Goal: Transaction & Acquisition: Purchase product/service

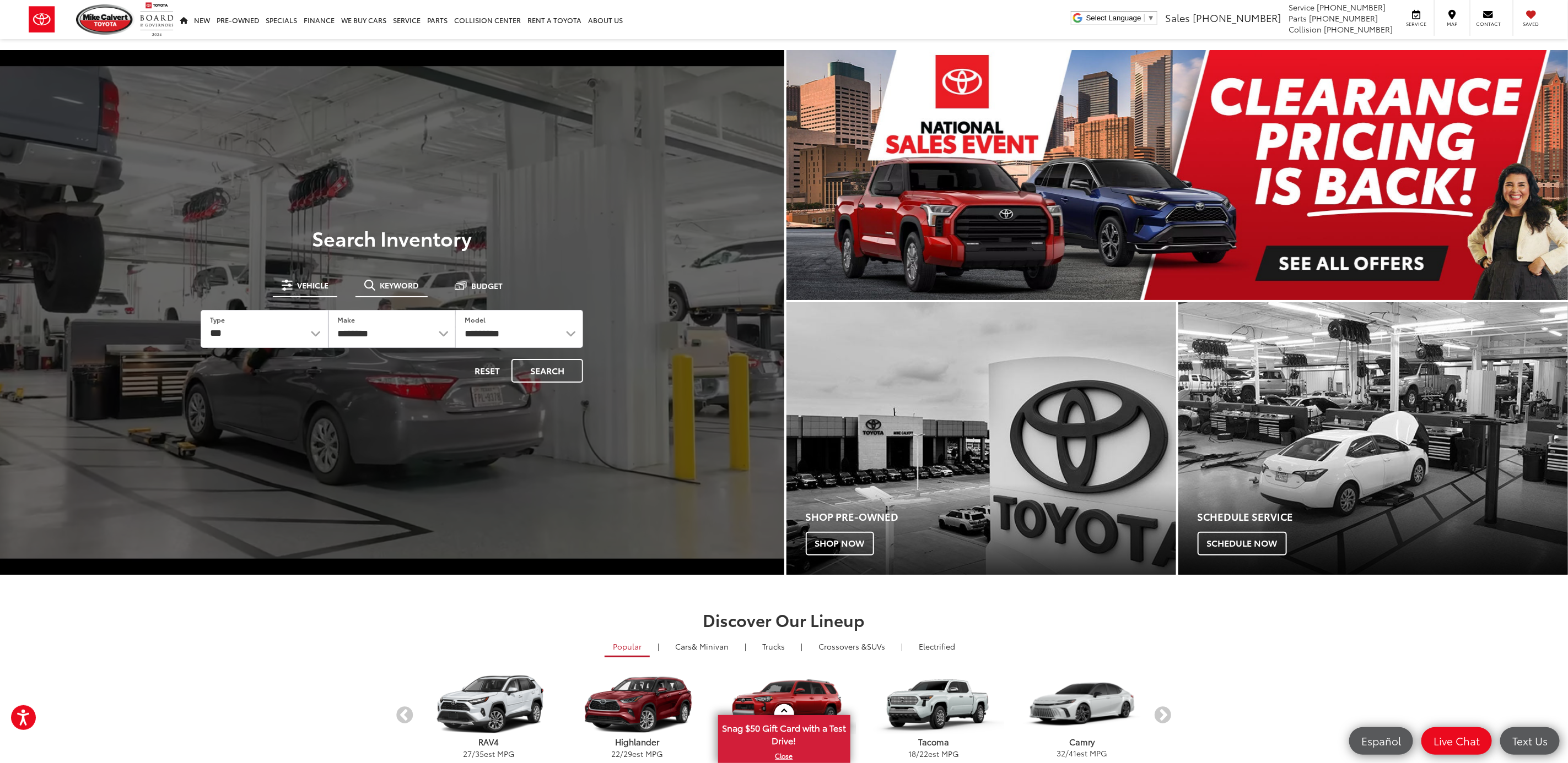
click at [402, 289] on span "Keyword" at bounding box center [399, 285] width 39 height 7
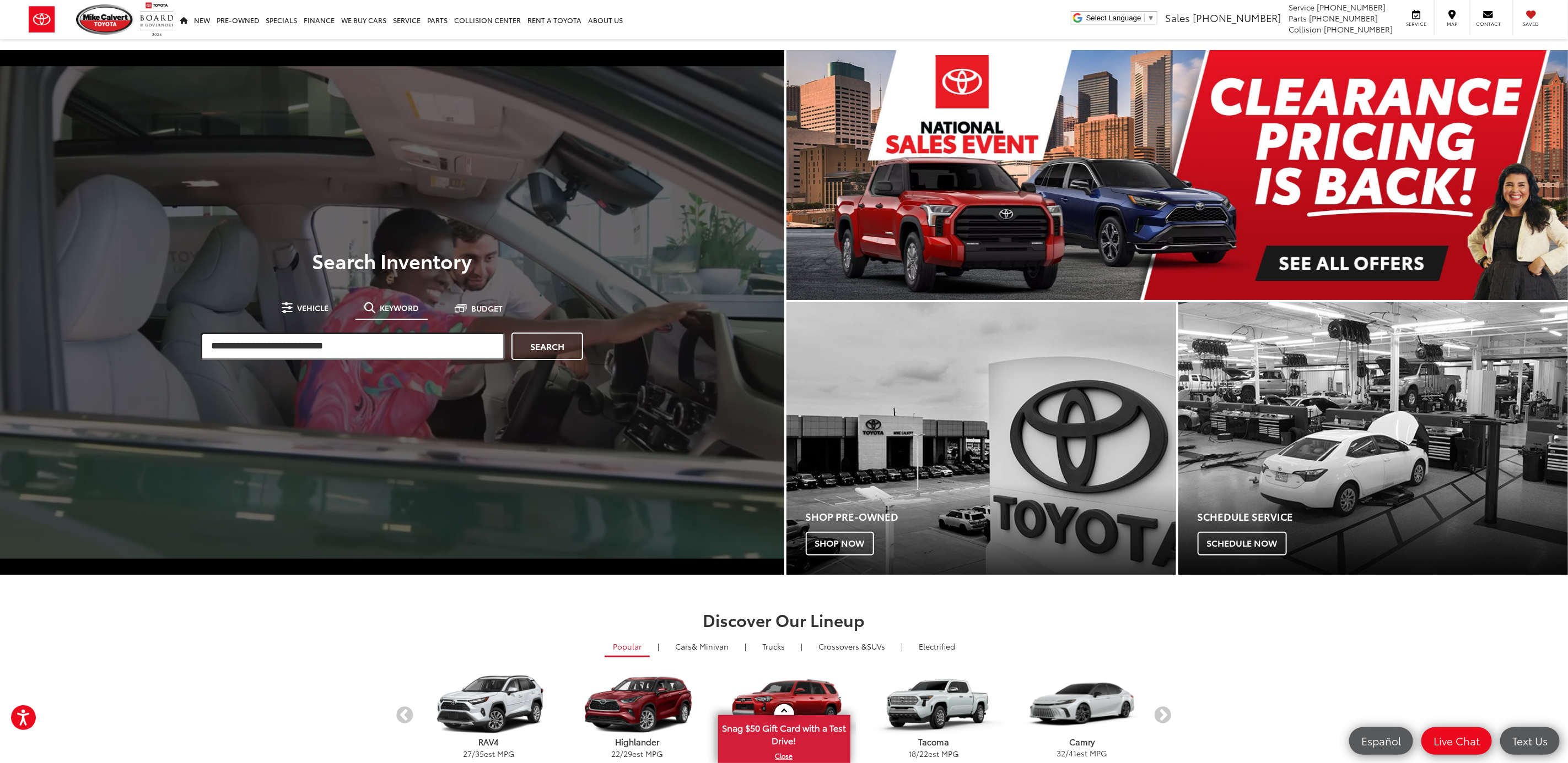
click at [385, 351] on input "search" at bounding box center [353, 347] width 304 height 28
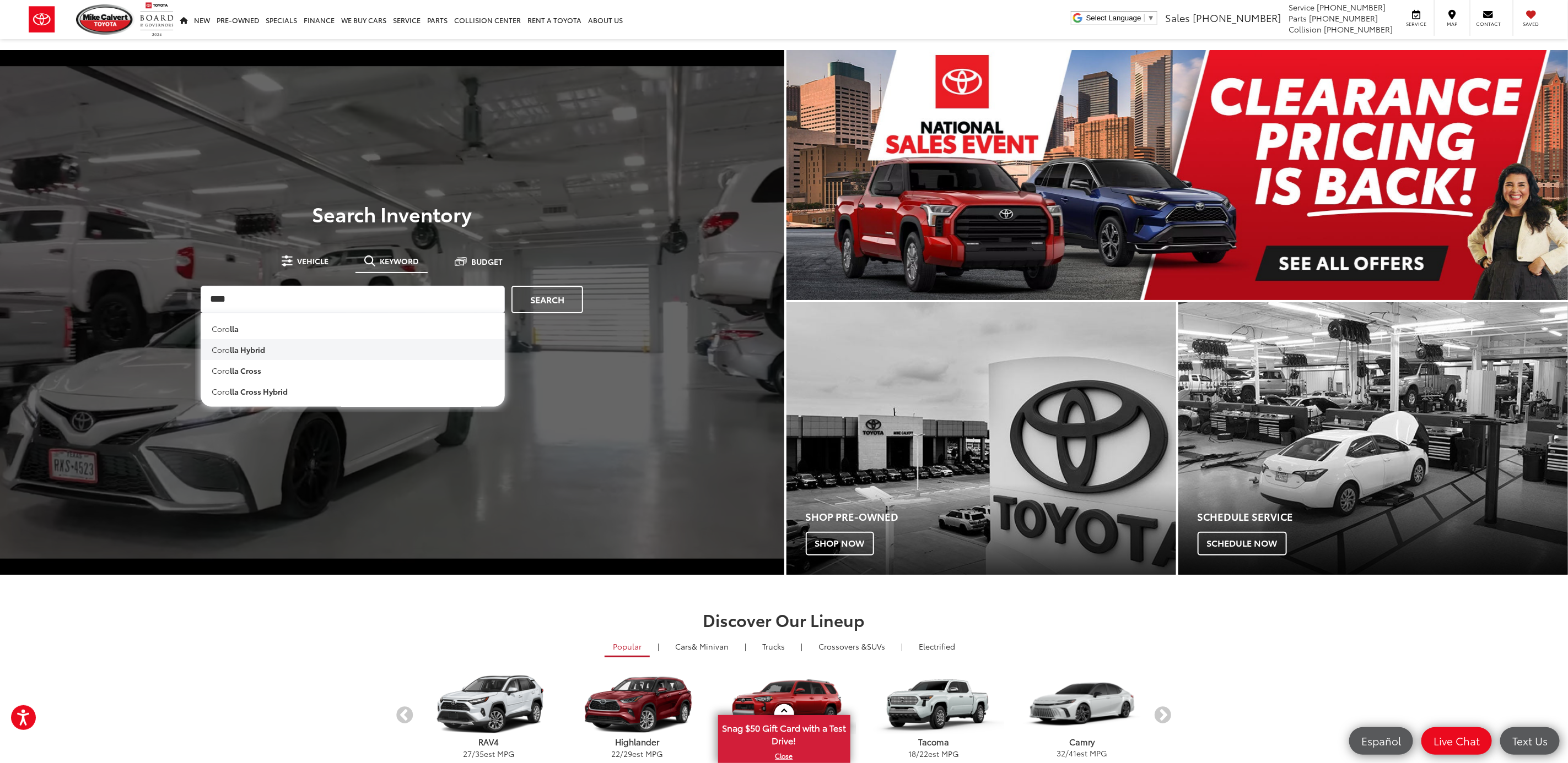
click at [376, 352] on li "coro lla hybrid" at bounding box center [353, 349] width 304 height 21
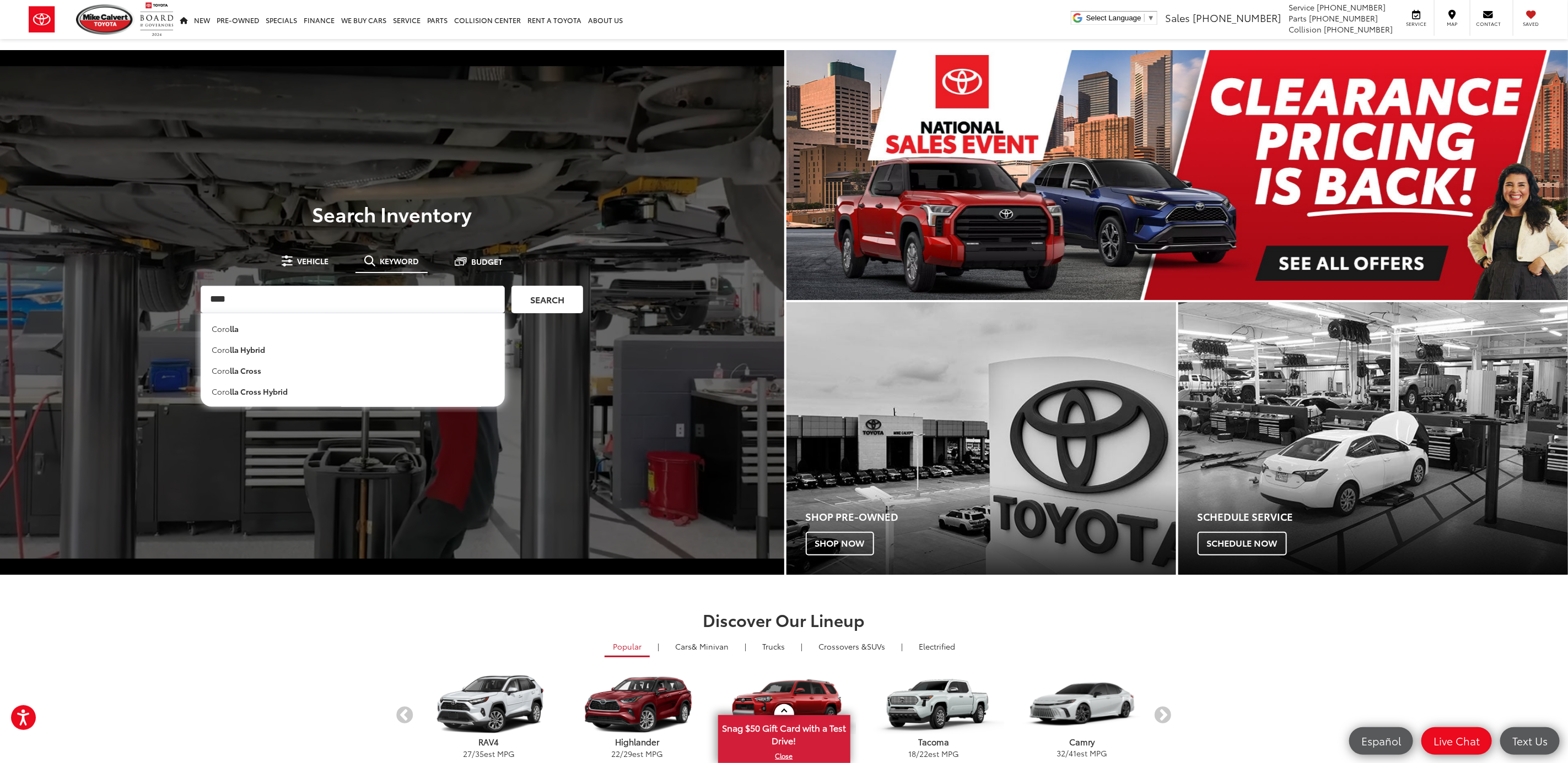
type input "**********"
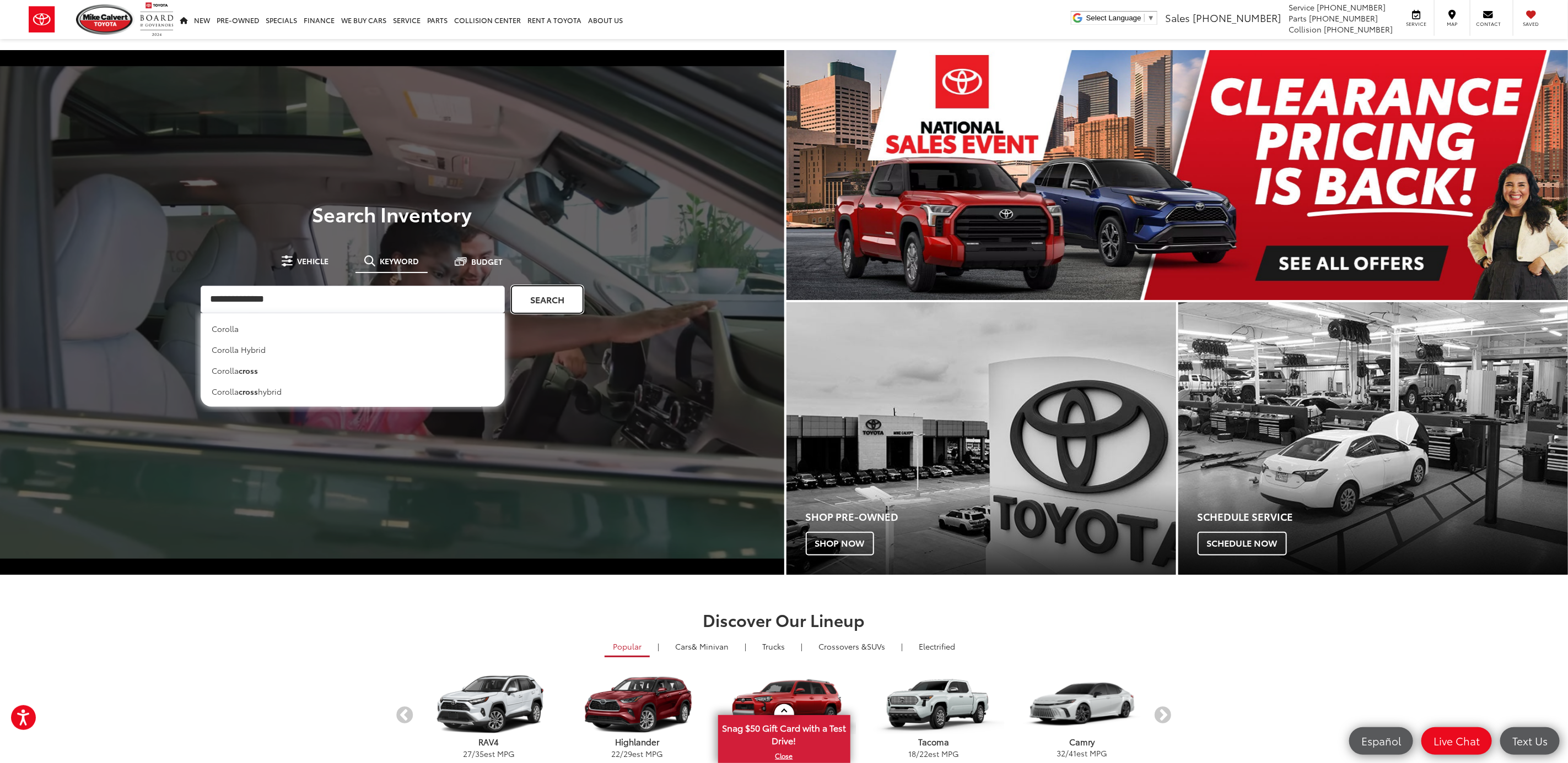
click at [570, 305] on link "Search" at bounding box center [546, 300] width 71 height 28
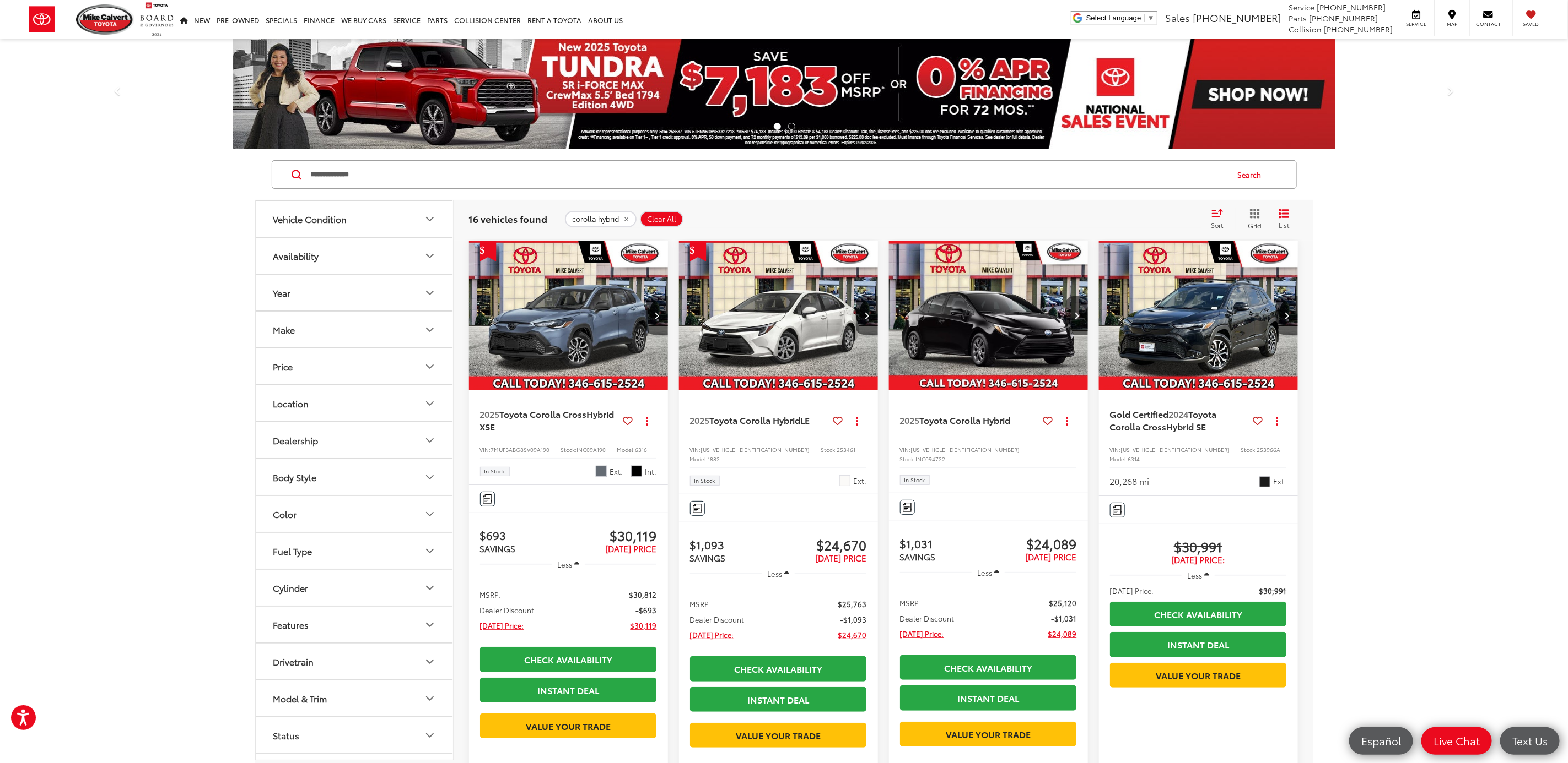
scroll to position [83, 0]
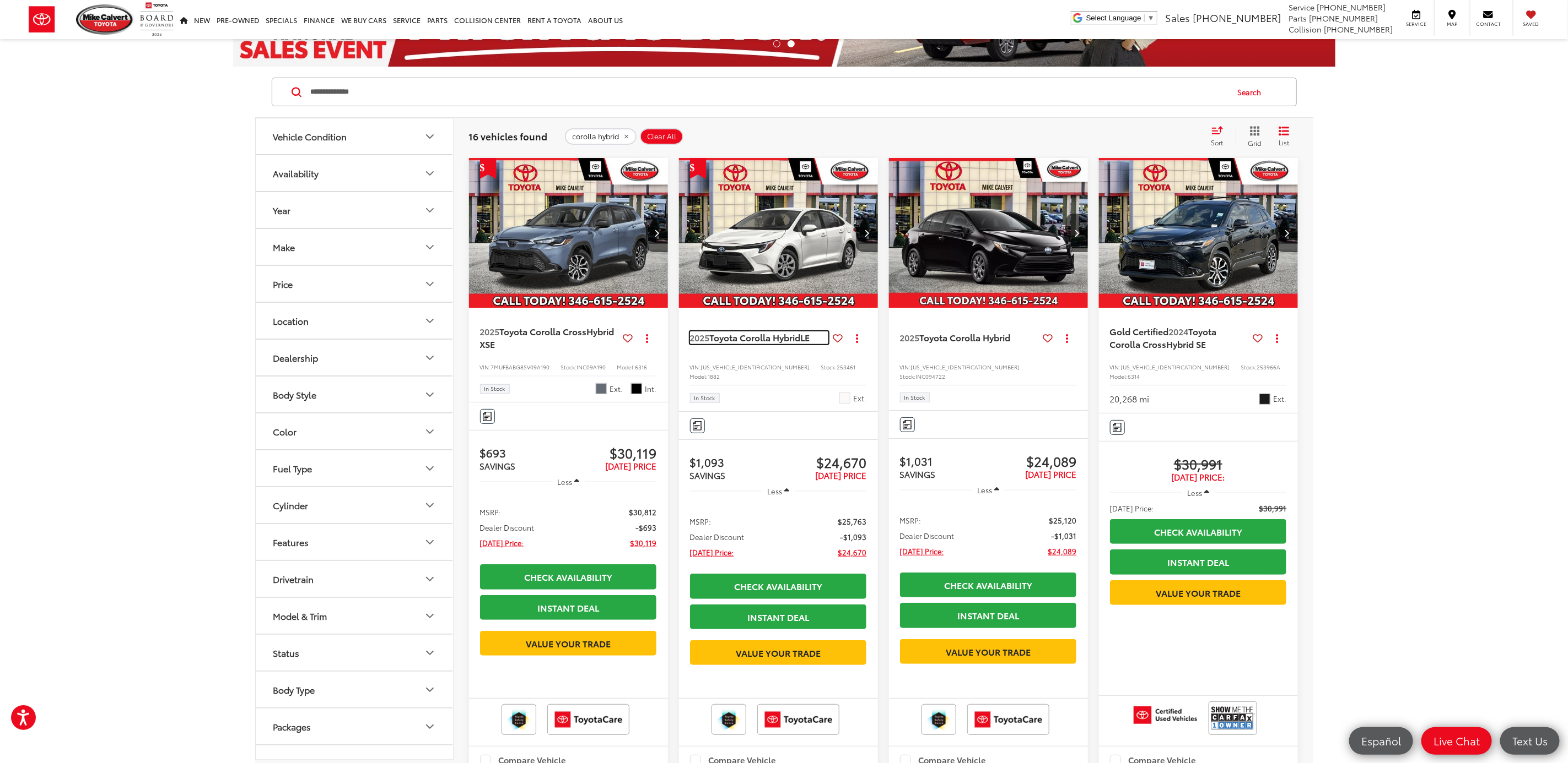
click at [775, 341] on span "Toyota Corolla Hybrid" at bounding box center [755, 337] width 91 height 12
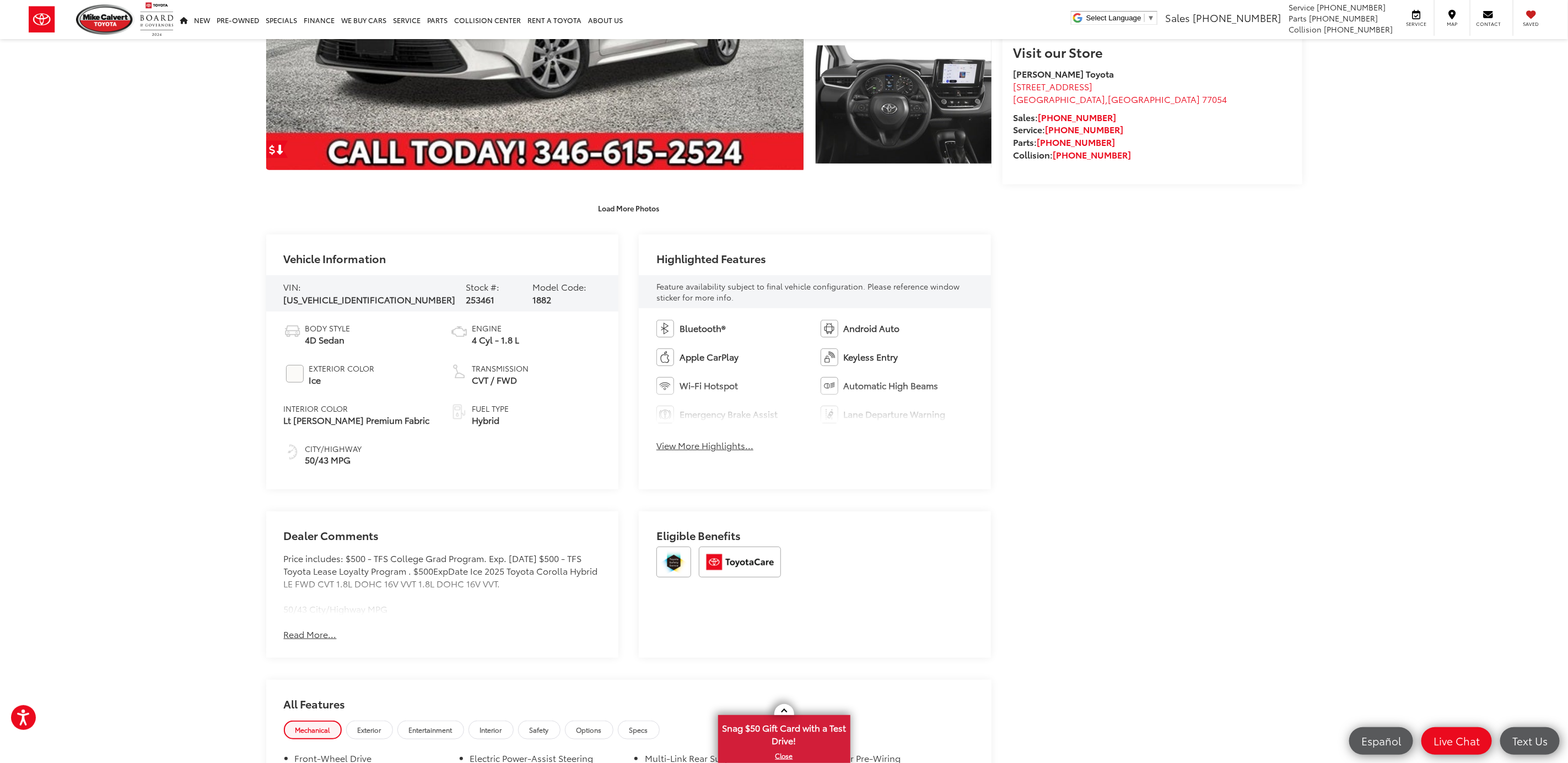
scroll to position [330, 0]
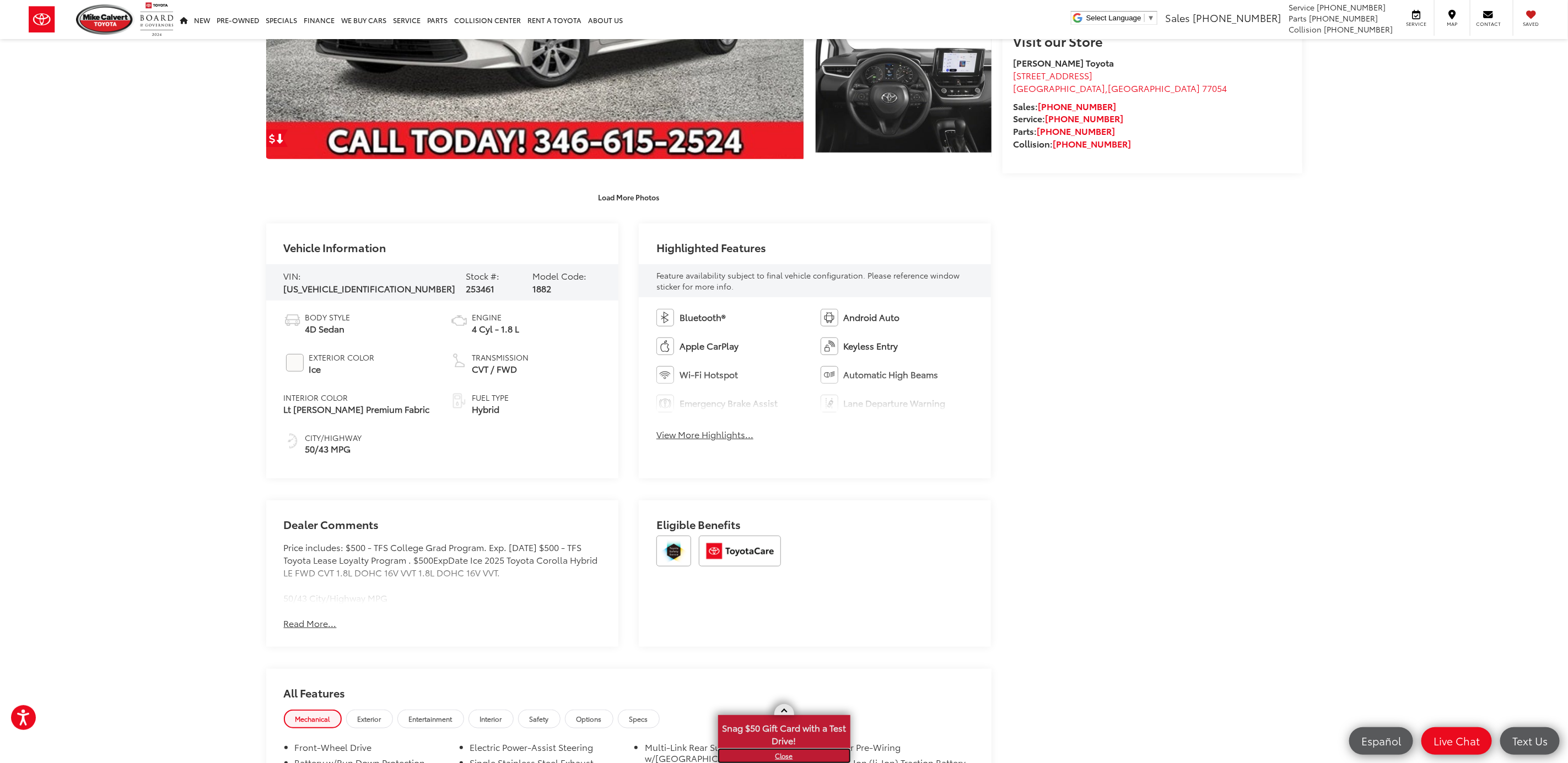
click at [786, 757] on link "X" at bounding box center [784, 756] width 130 height 12
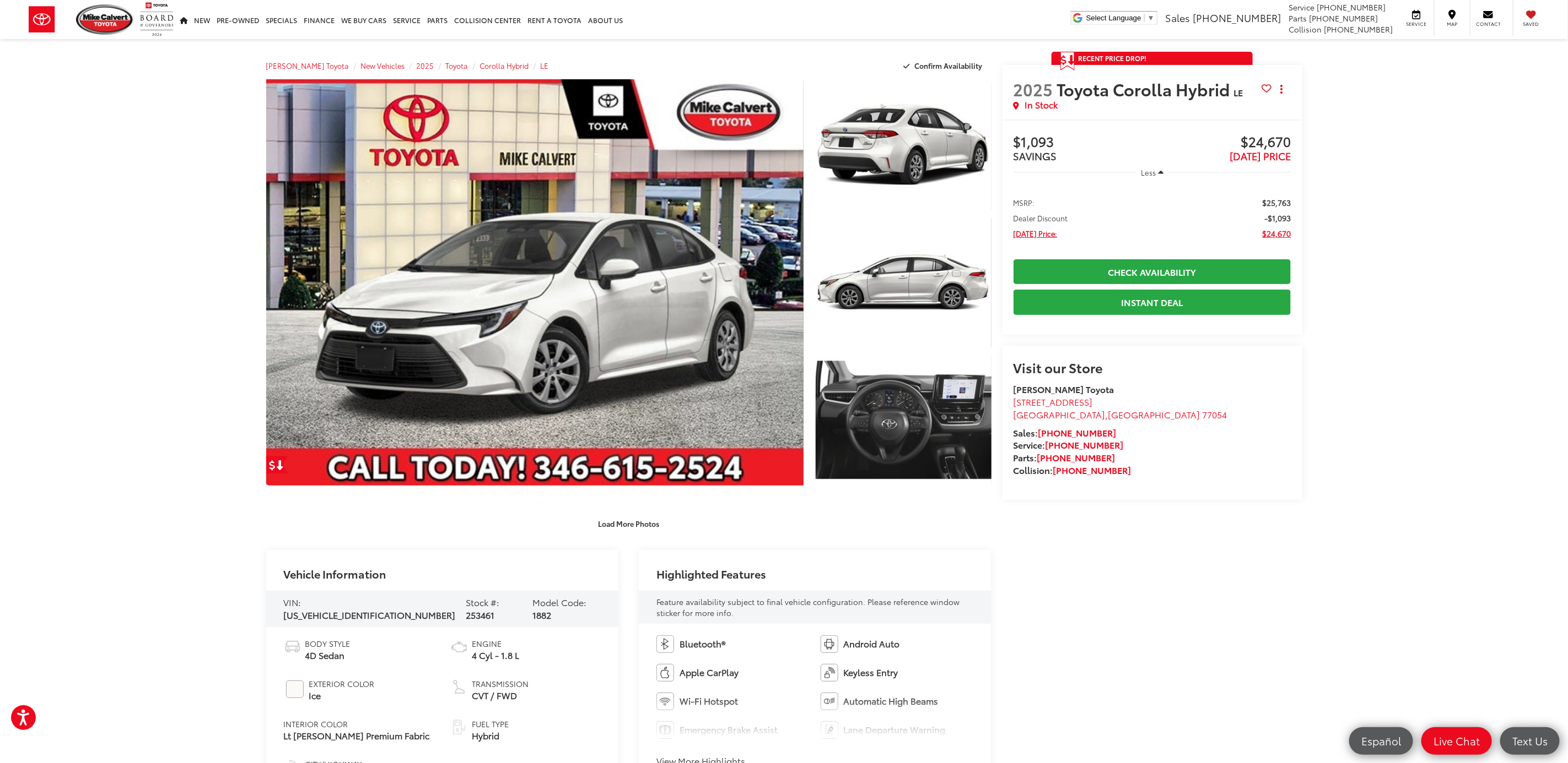
scroll to position [0, 0]
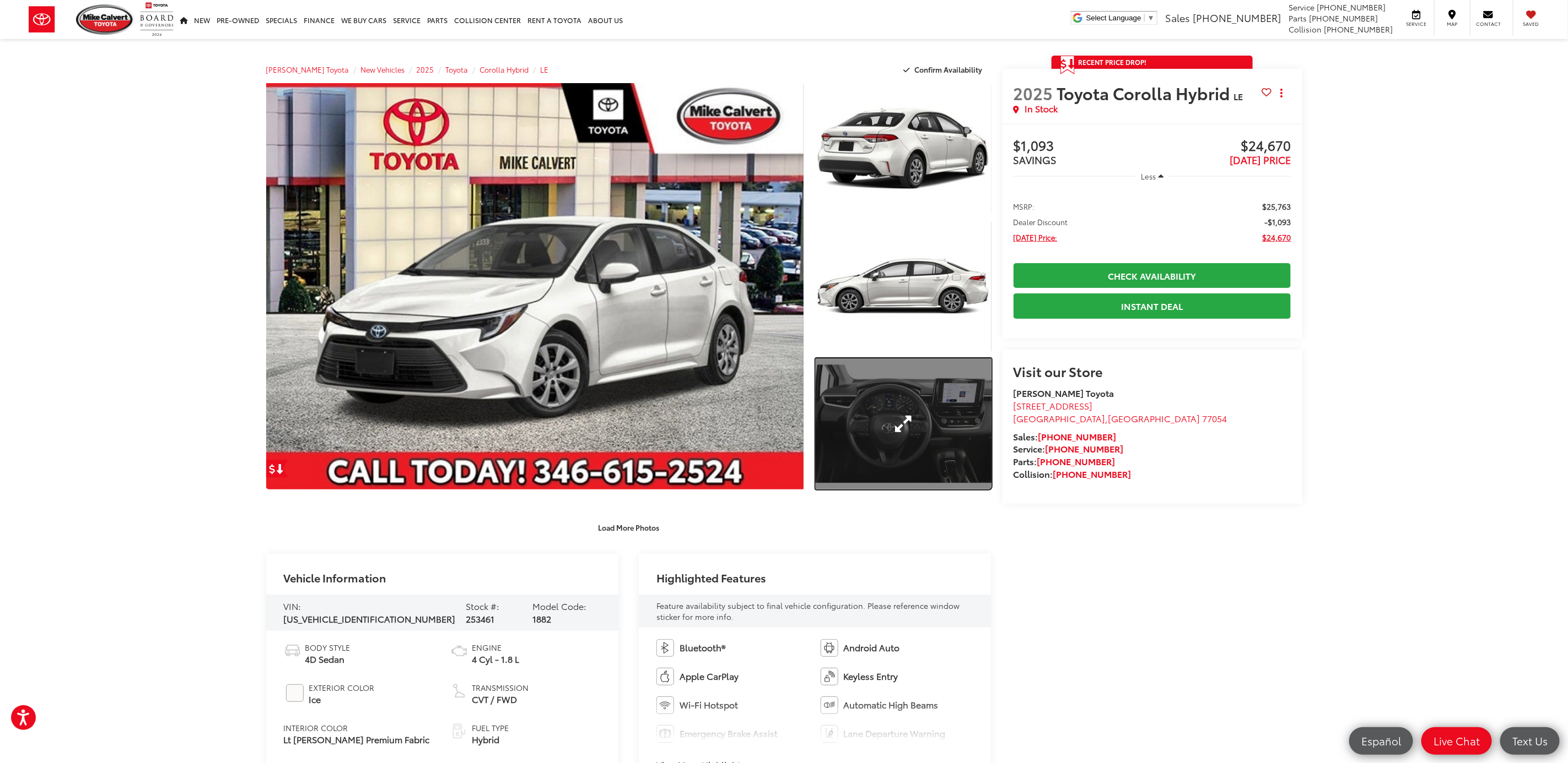
click at [948, 425] on link "Expand Photo 3" at bounding box center [902, 424] width 175 height 131
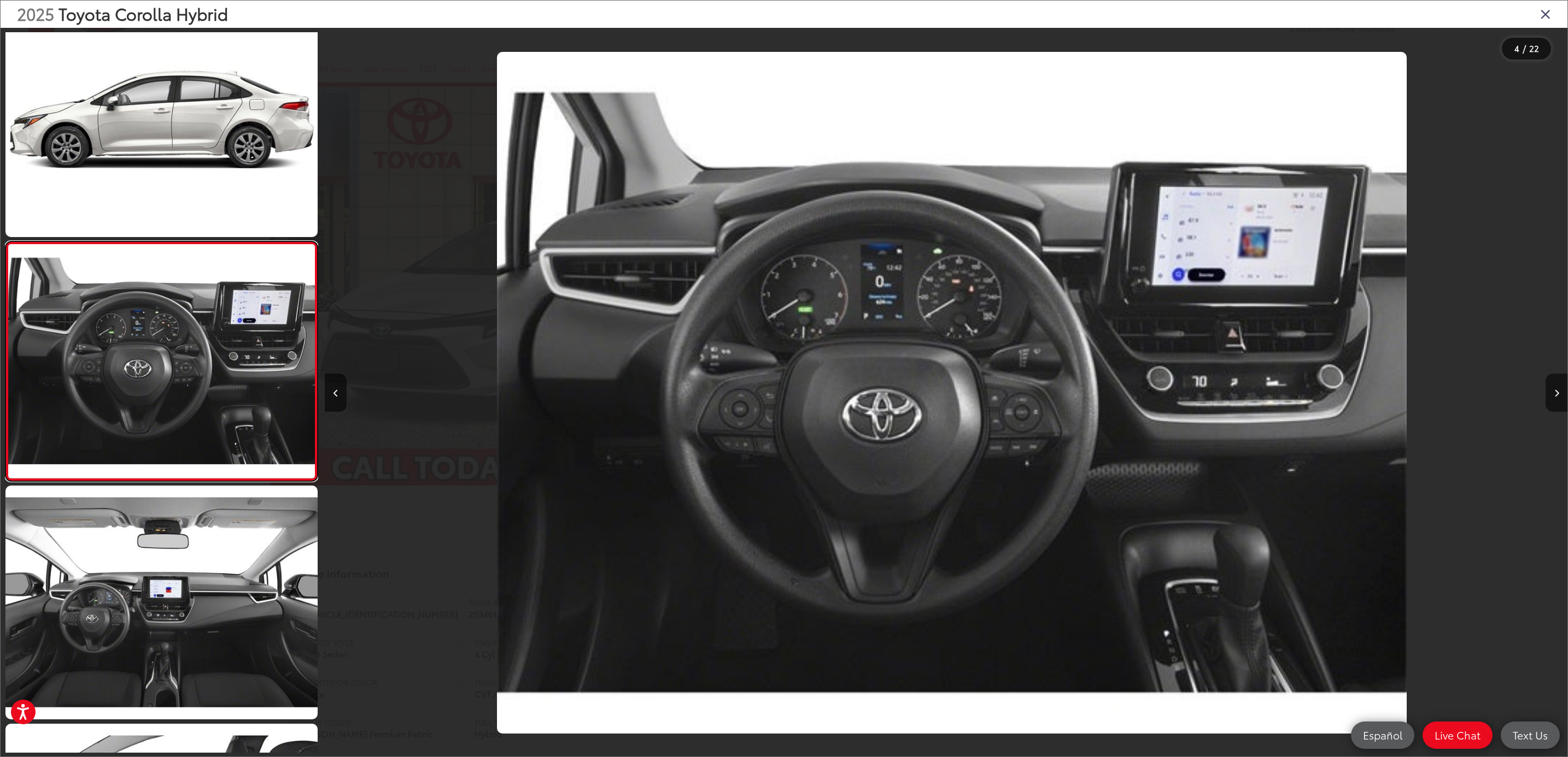
scroll to position [0, 3726]
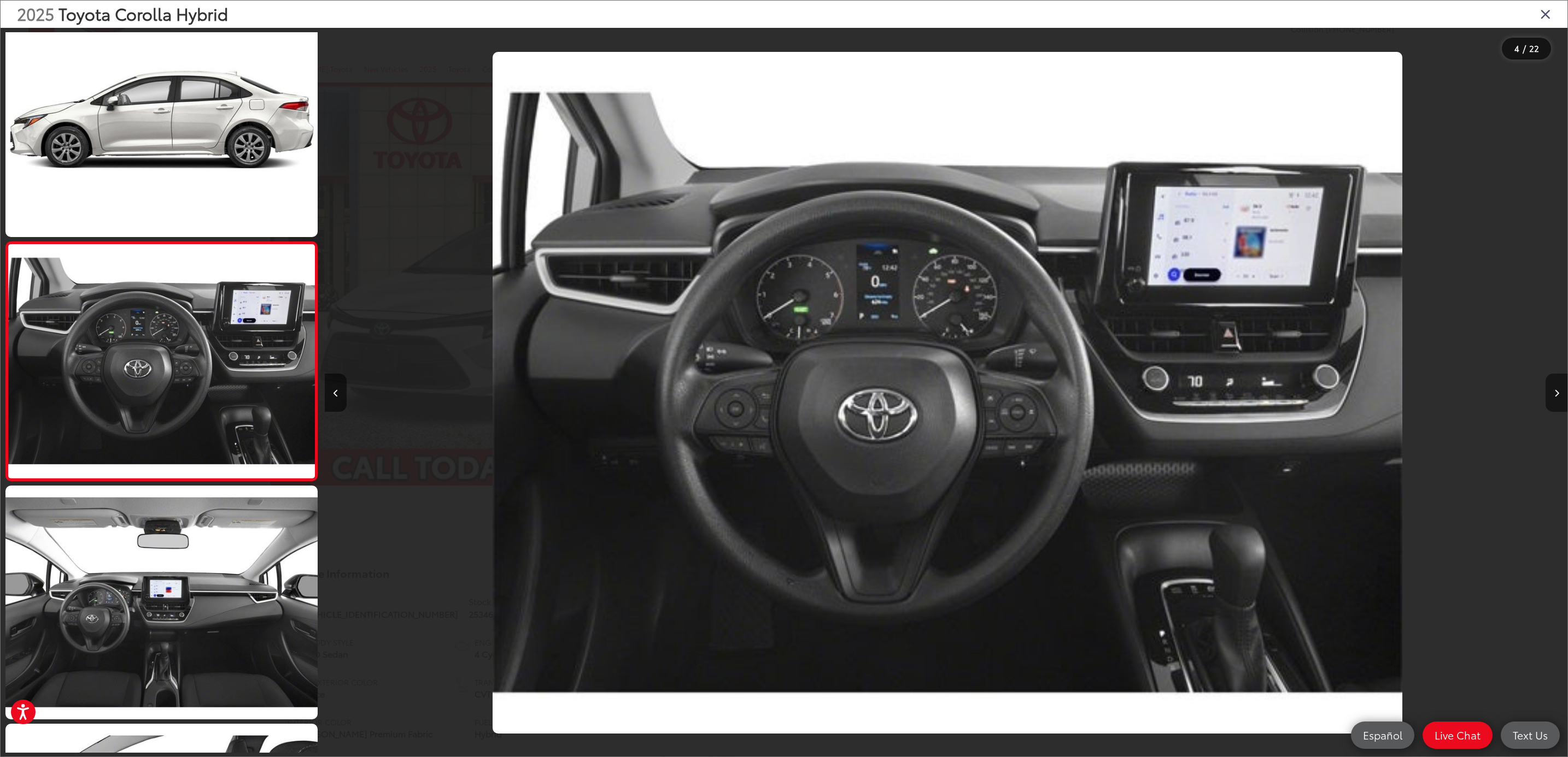
click at [1555, 400] on button "Next image" at bounding box center [1556, 393] width 22 height 38
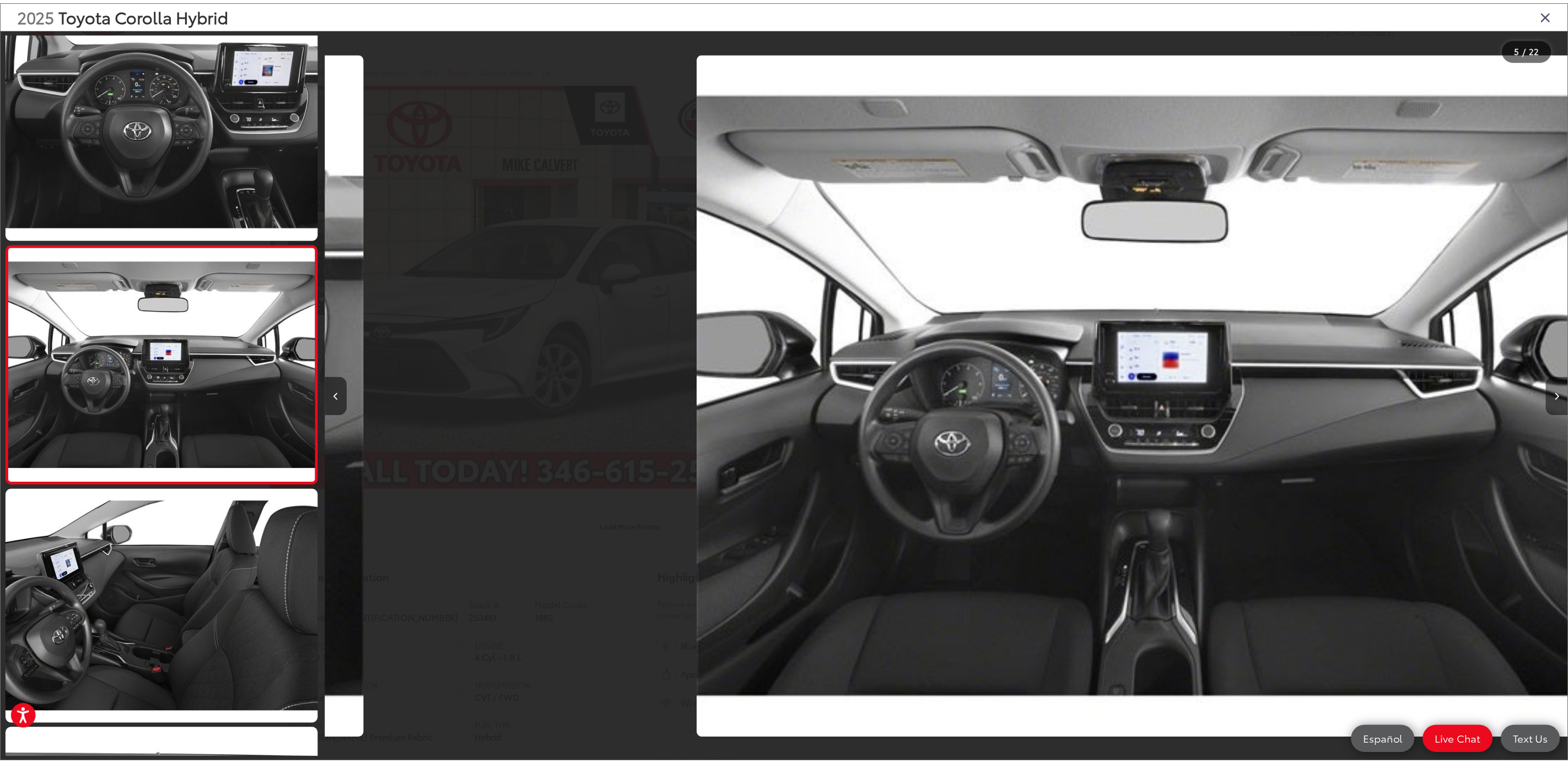
scroll to position [0, 5007]
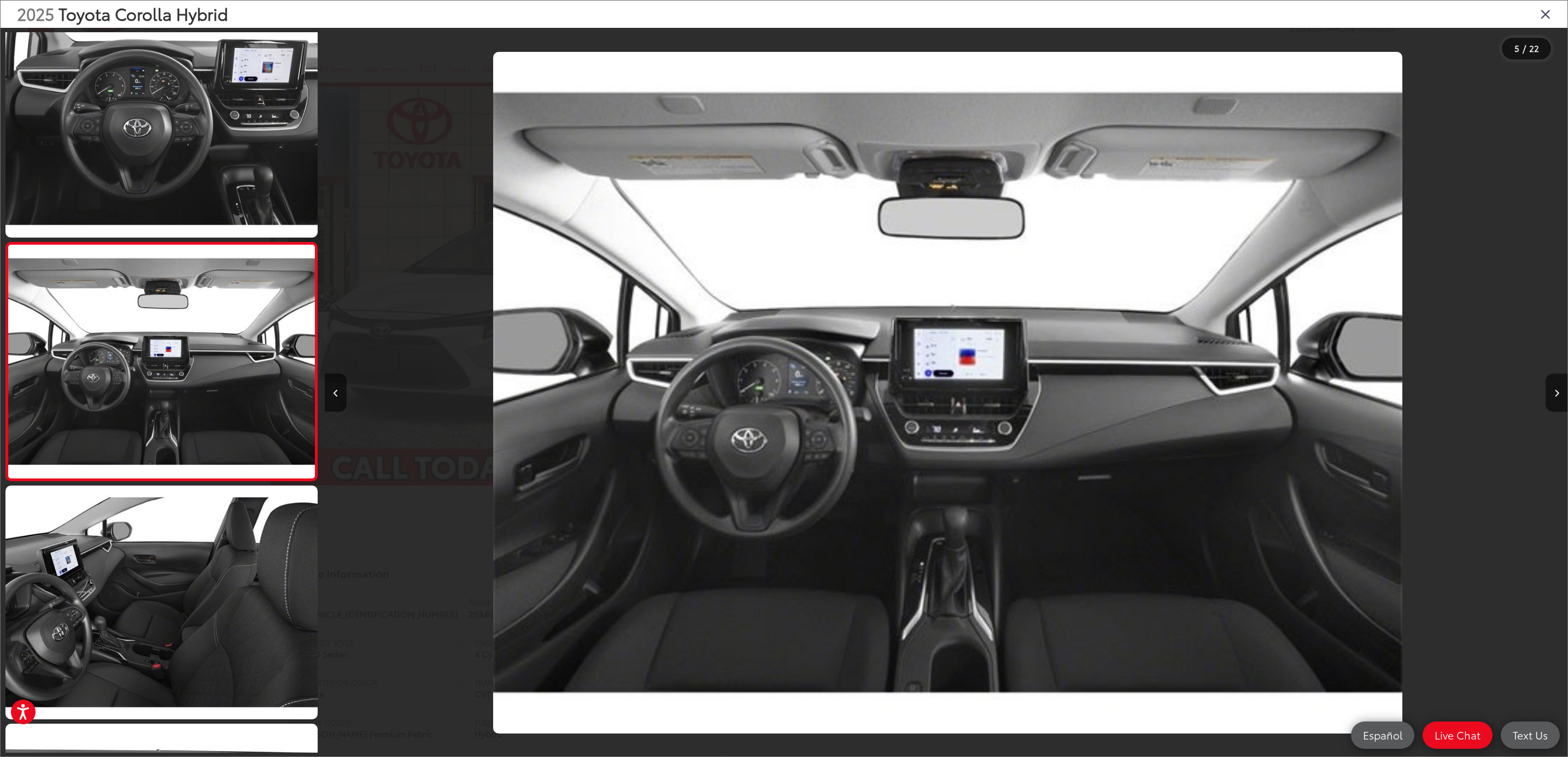
click at [1548, 20] on icon "Close gallery" at bounding box center [1545, 13] width 11 height 14
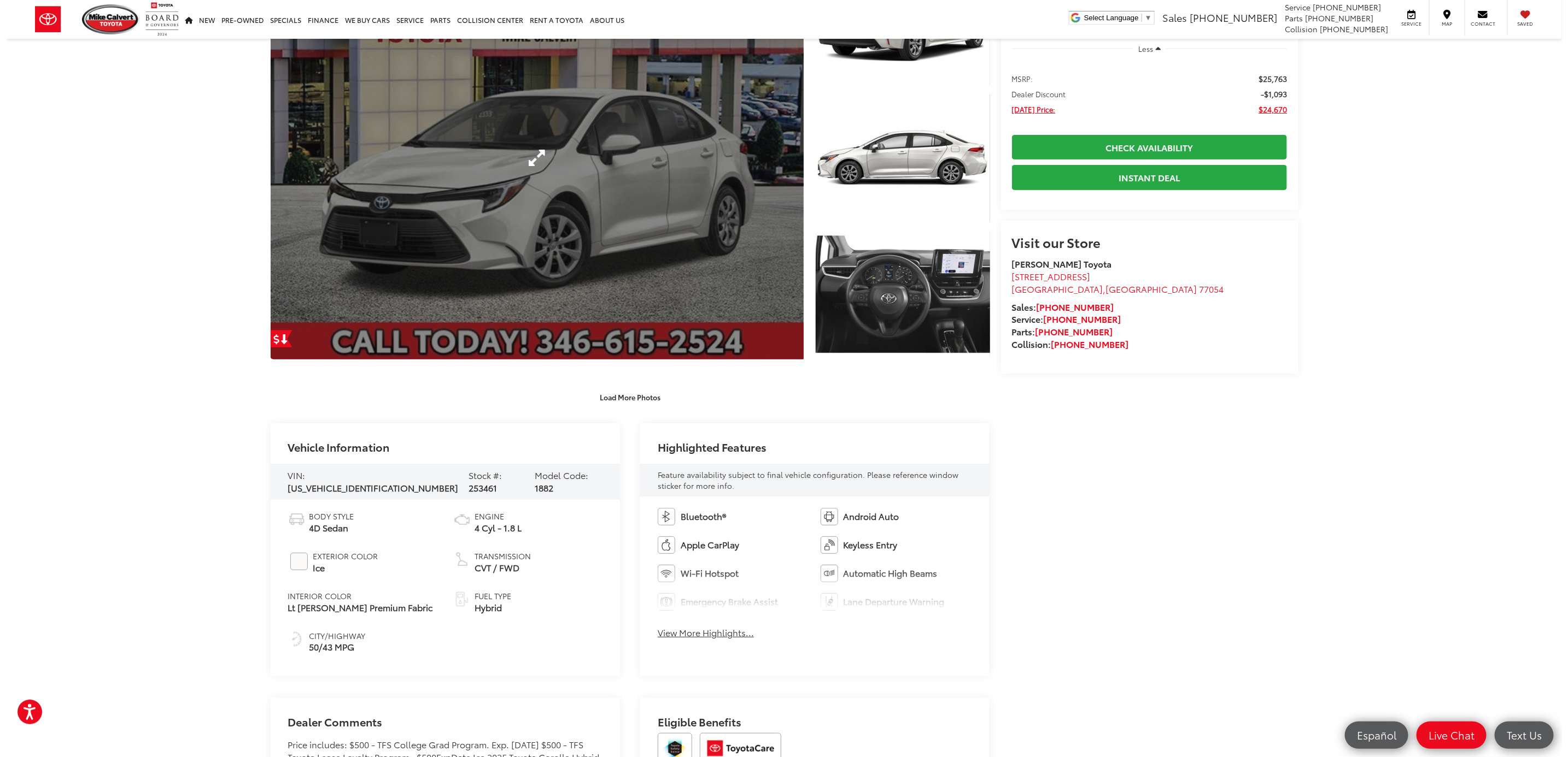
scroll to position [0, 0]
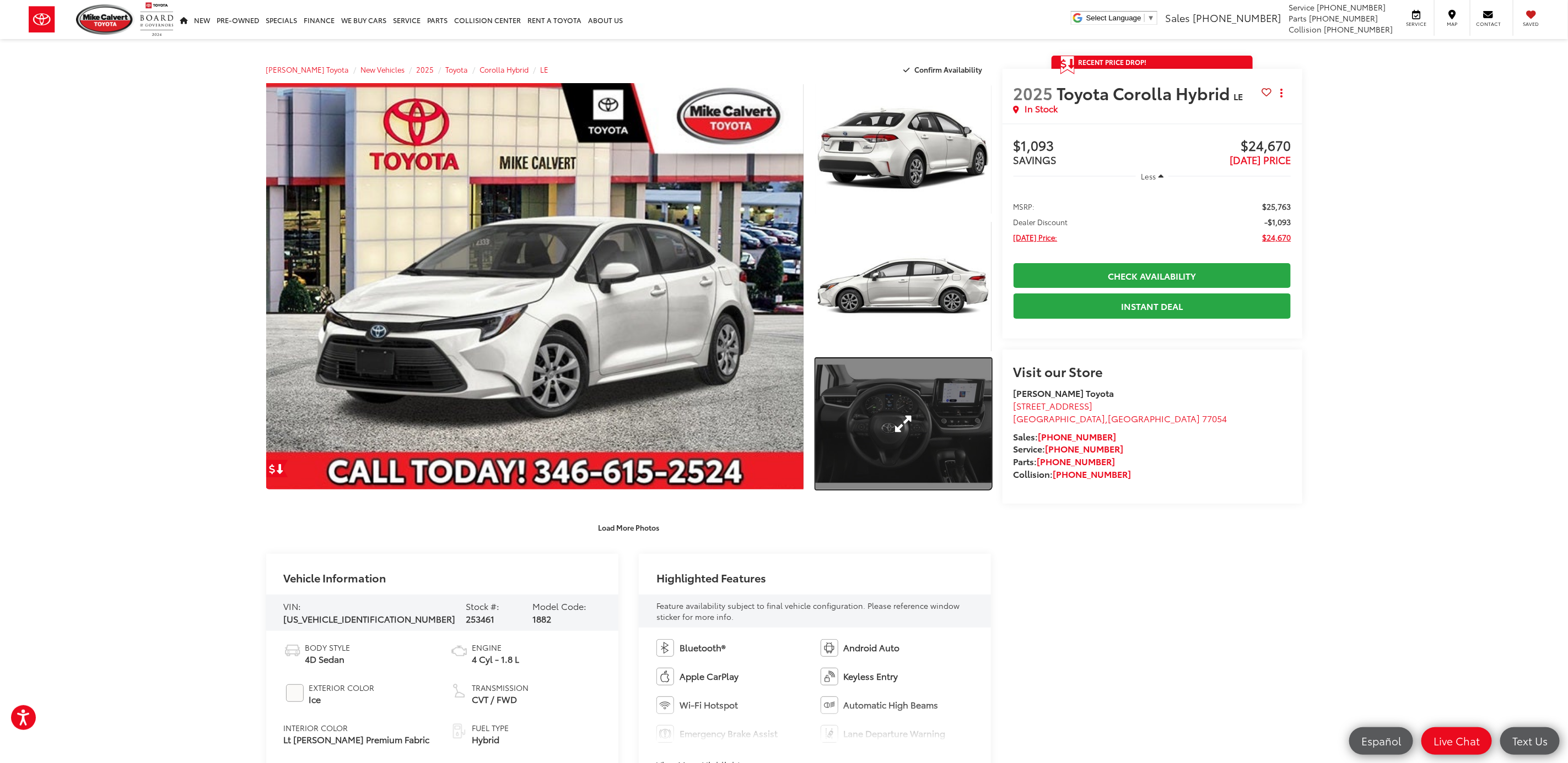
click at [939, 448] on link "Expand Photo 3" at bounding box center [902, 424] width 175 height 131
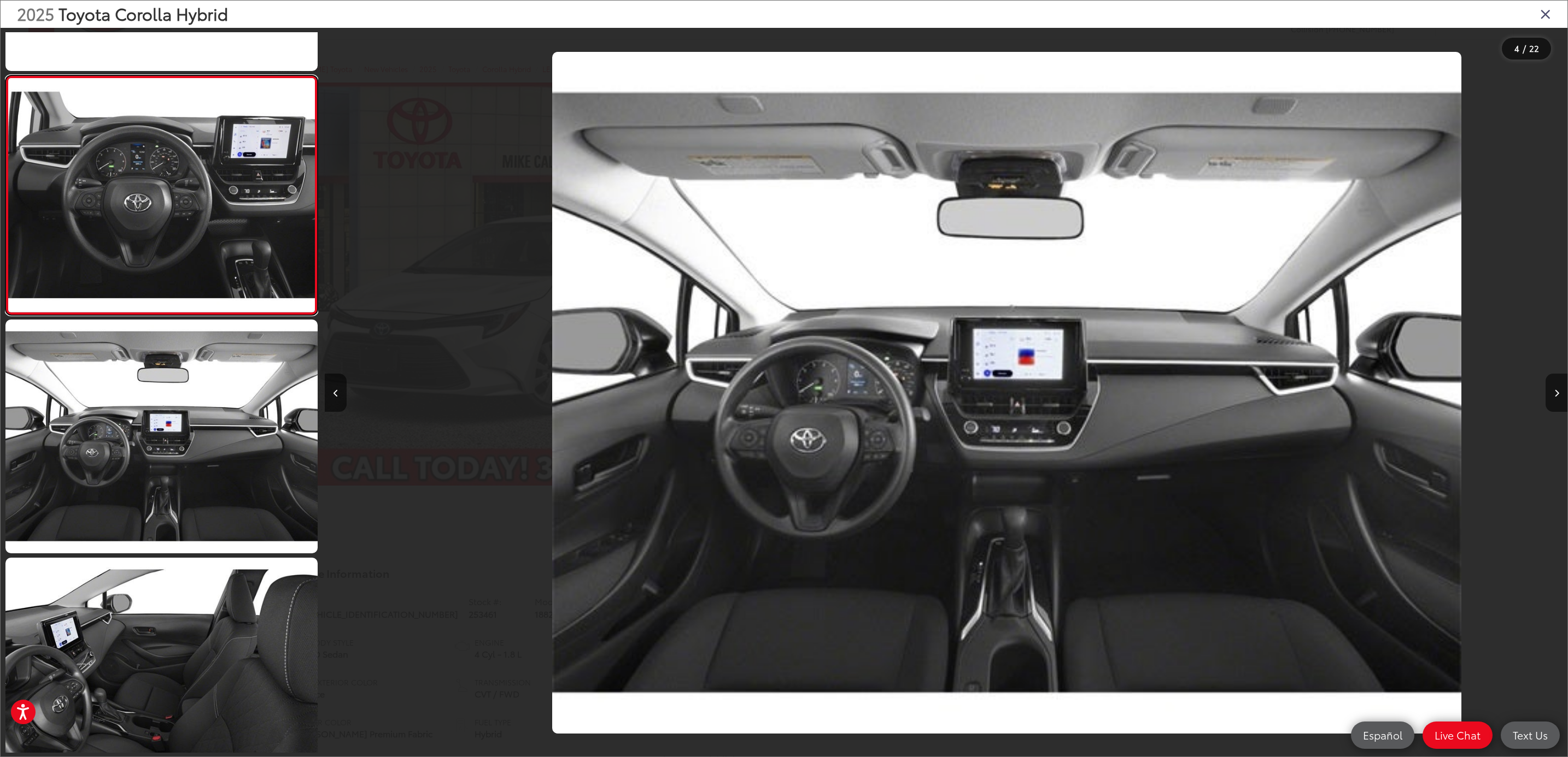
scroll to position [507, 0]
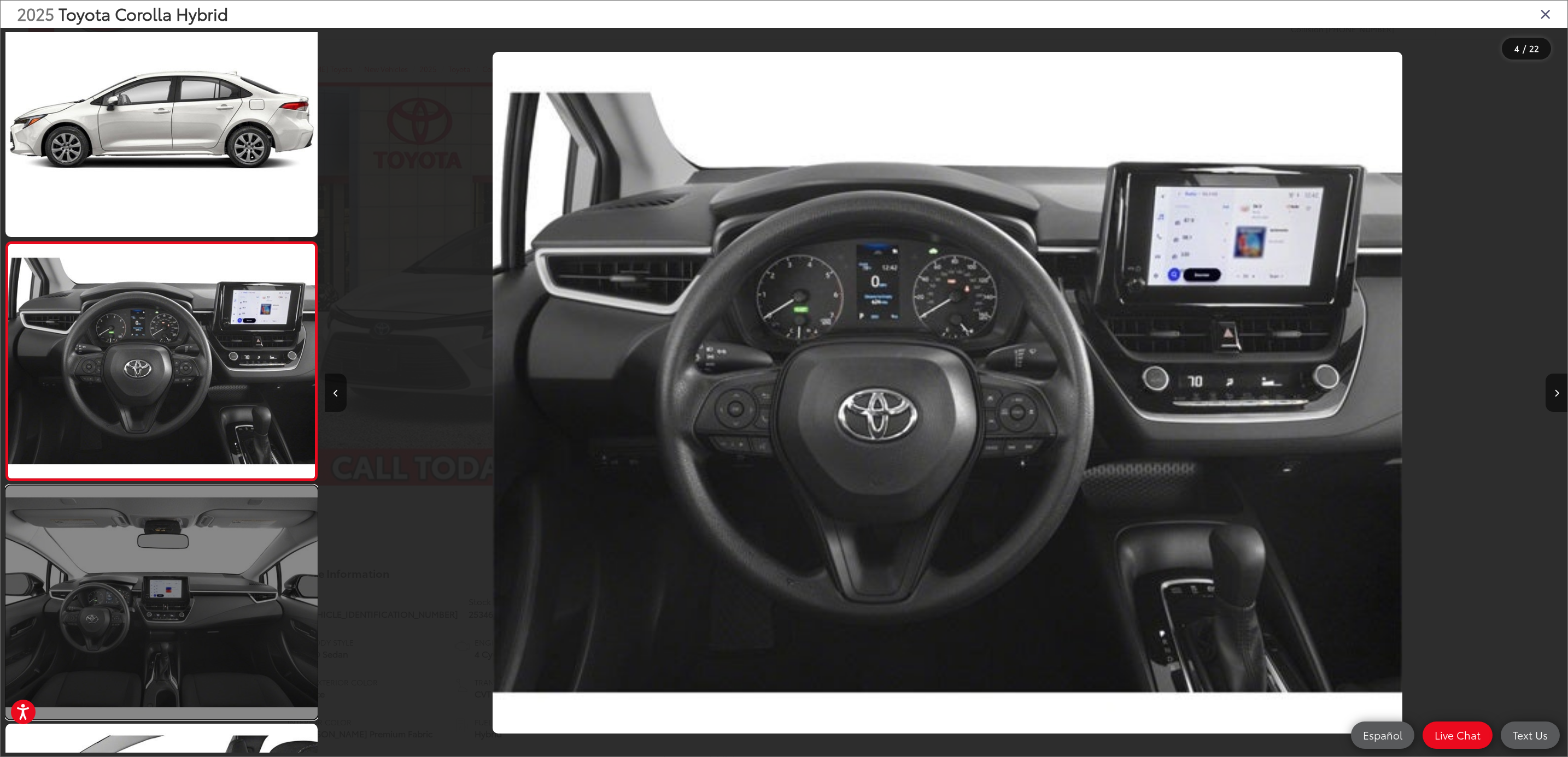
click at [274, 593] on link at bounding box center [161, 602] width 312 height 234
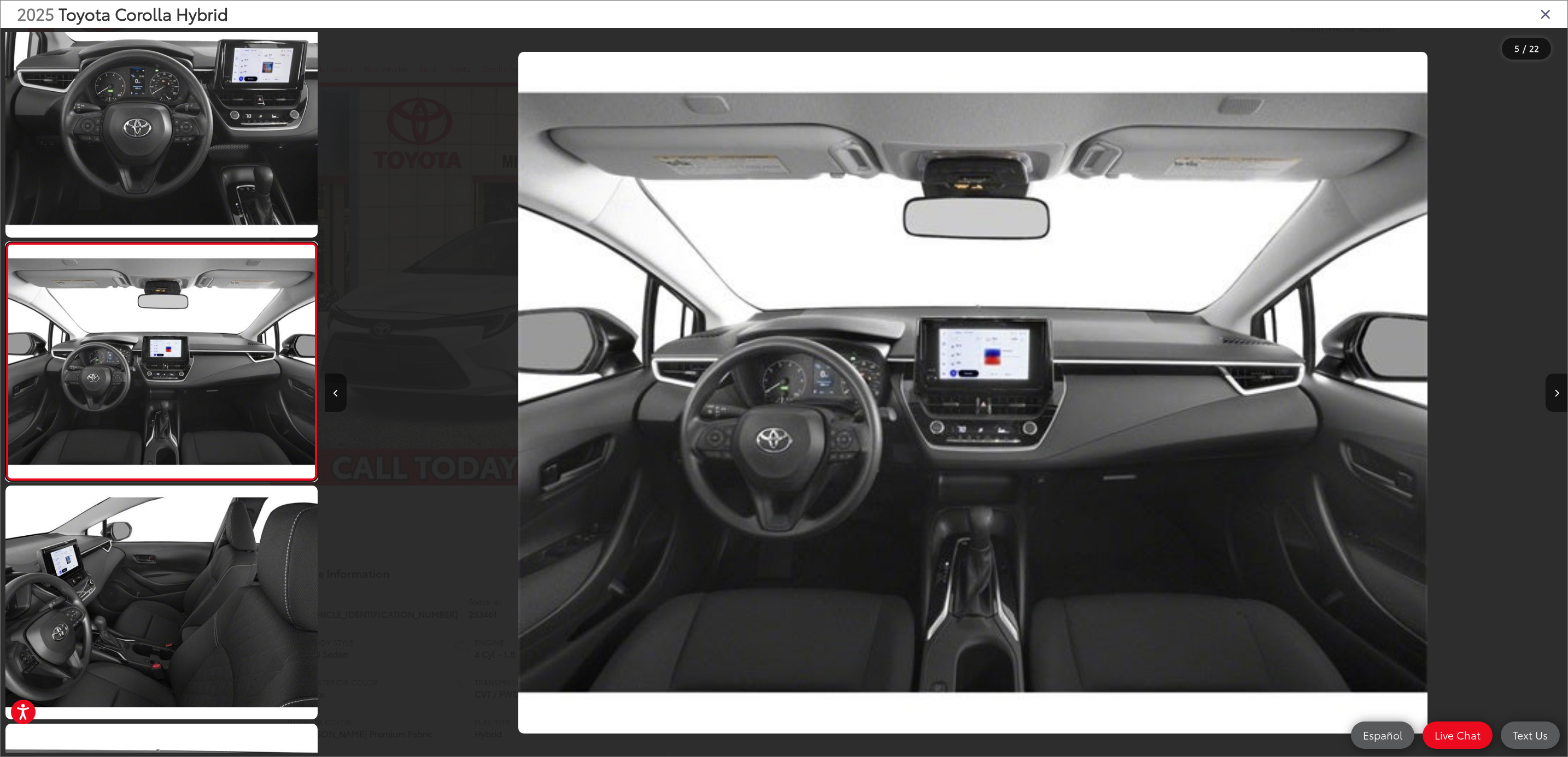
scroll to position [0, 4968]
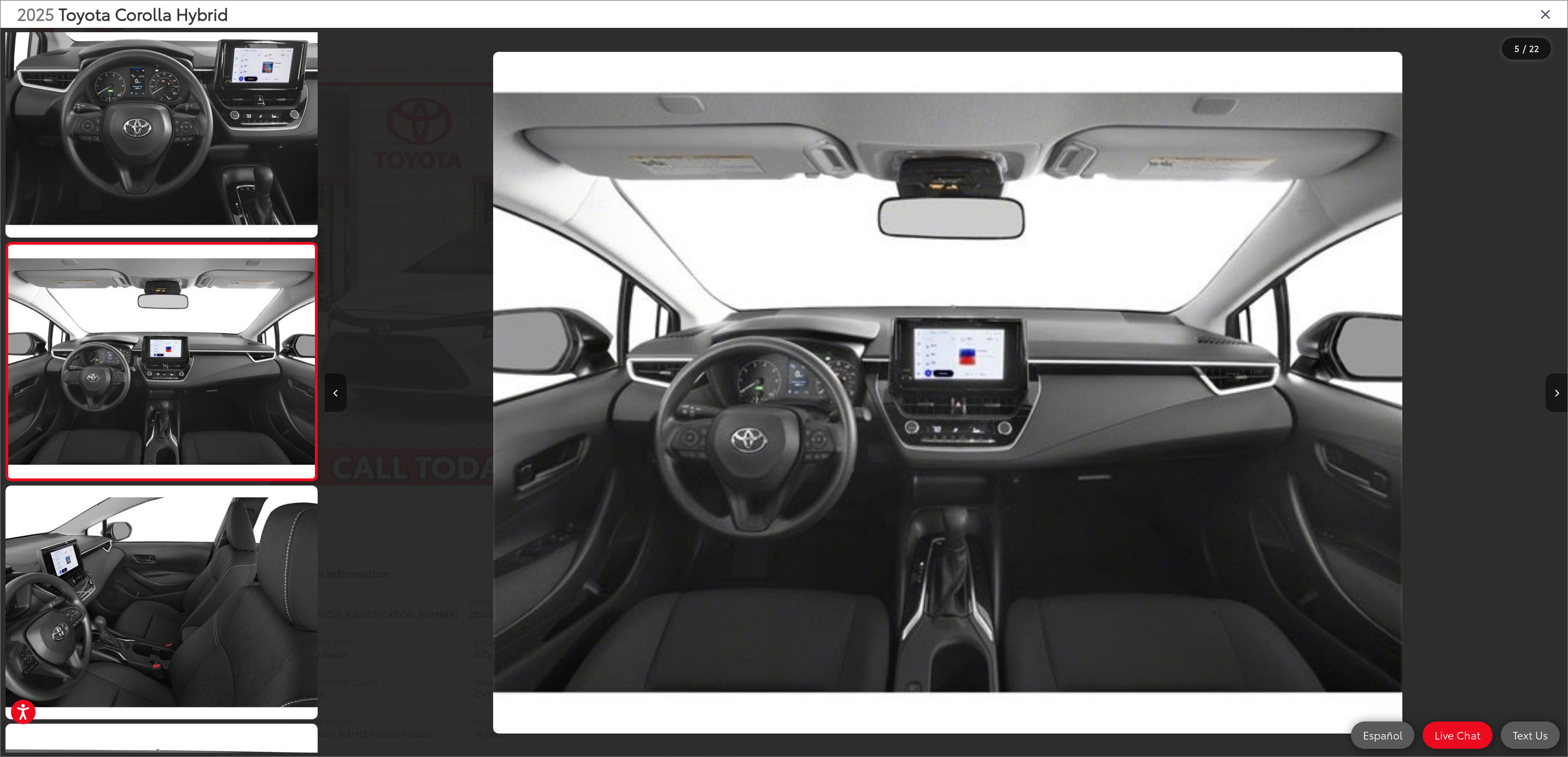
click at [1555, 398] on button "Next image" at bounding box center [1556, 393] width 22 height 38
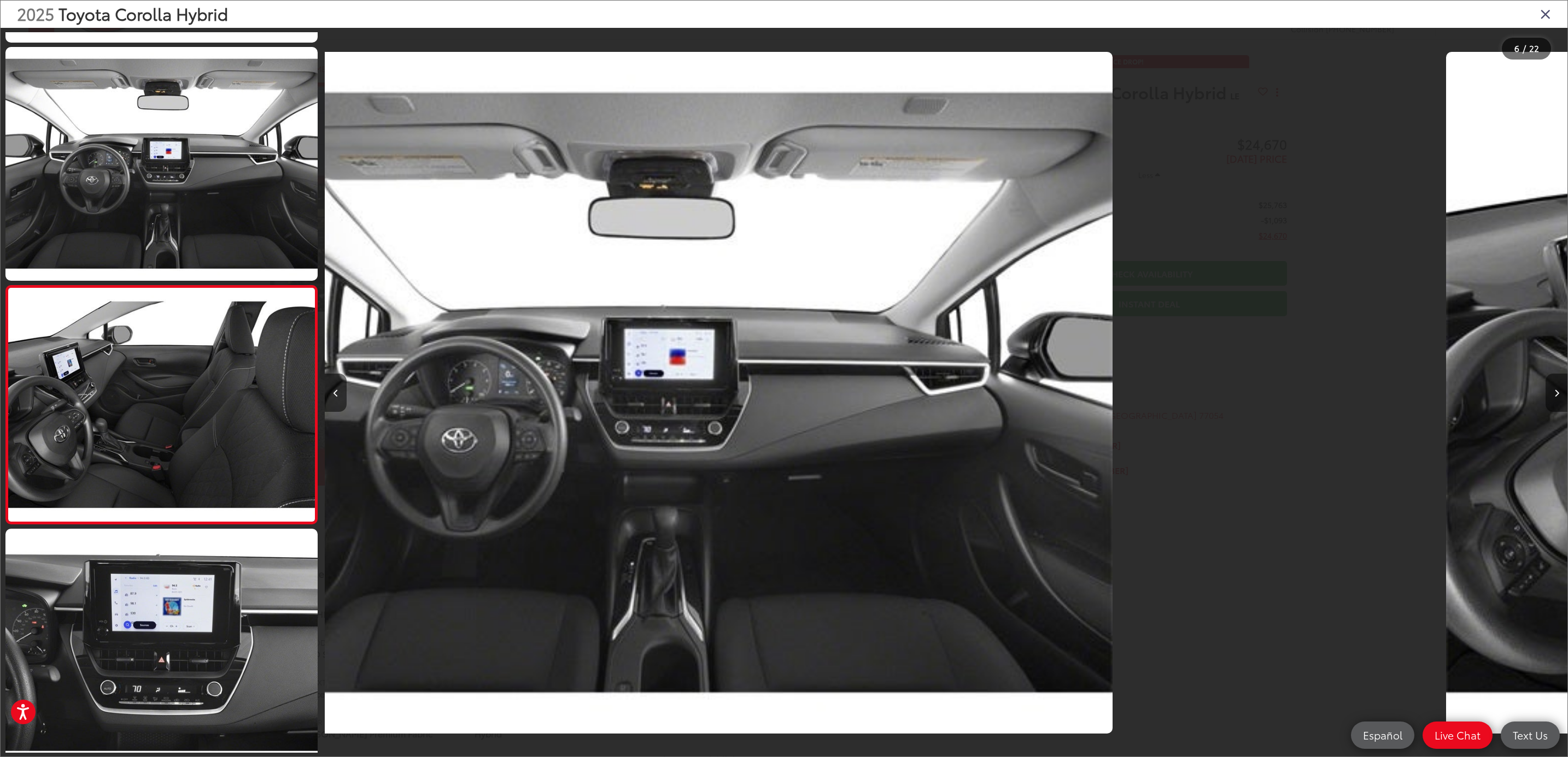
scroll to position [984, 0]
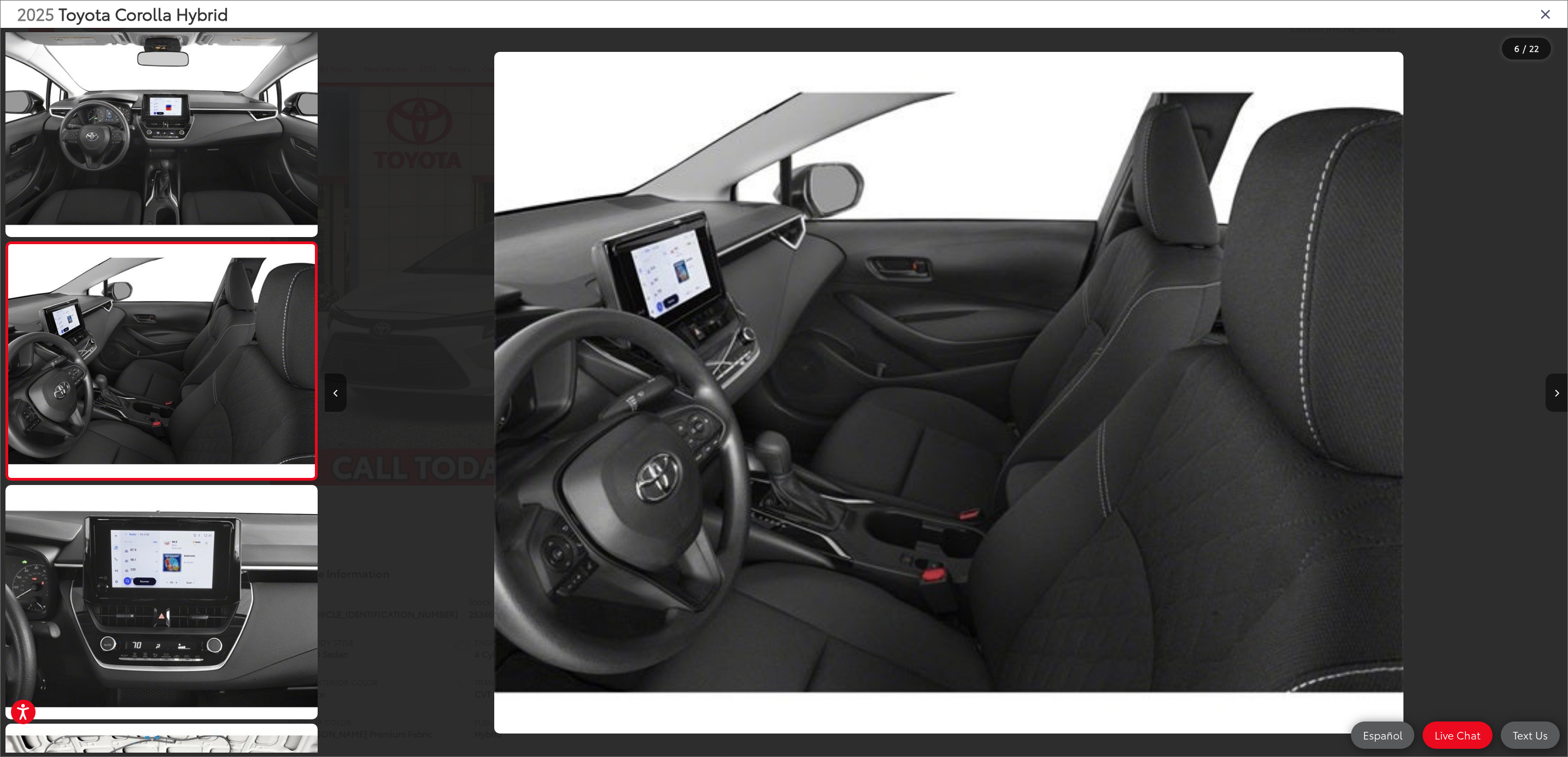
click at [1555, 398] on button "Next image" at bounding box center [1556, 393] width 22 height 38
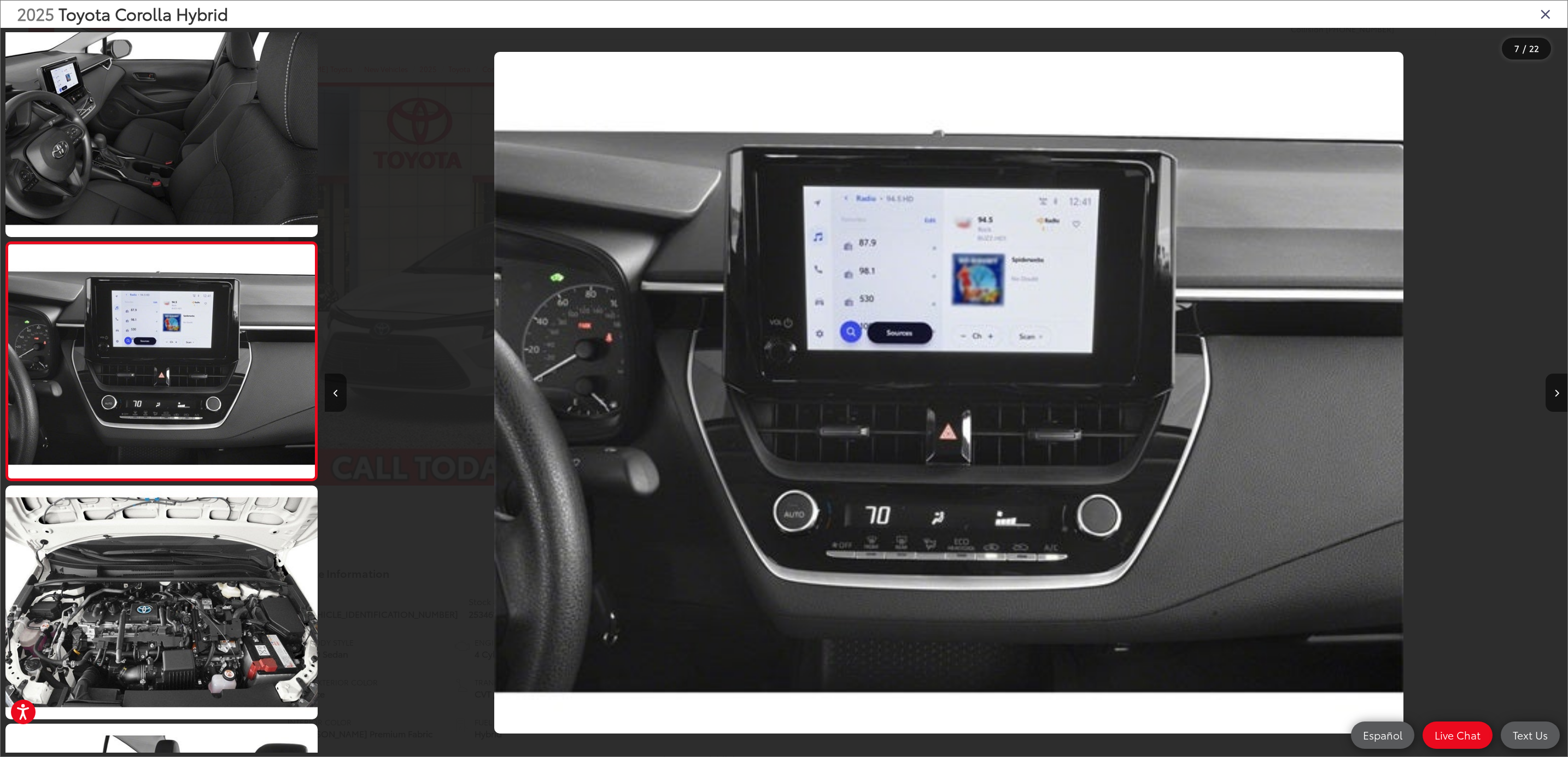
click at [1555, 20] on div "2025 Toyota Corolla Hybrid" at bounding box center [784, 15] width 1567 height 28
click at [1545, 13] on icon "Close gallery" at bounding box center [1545, 13] width 11 height 14
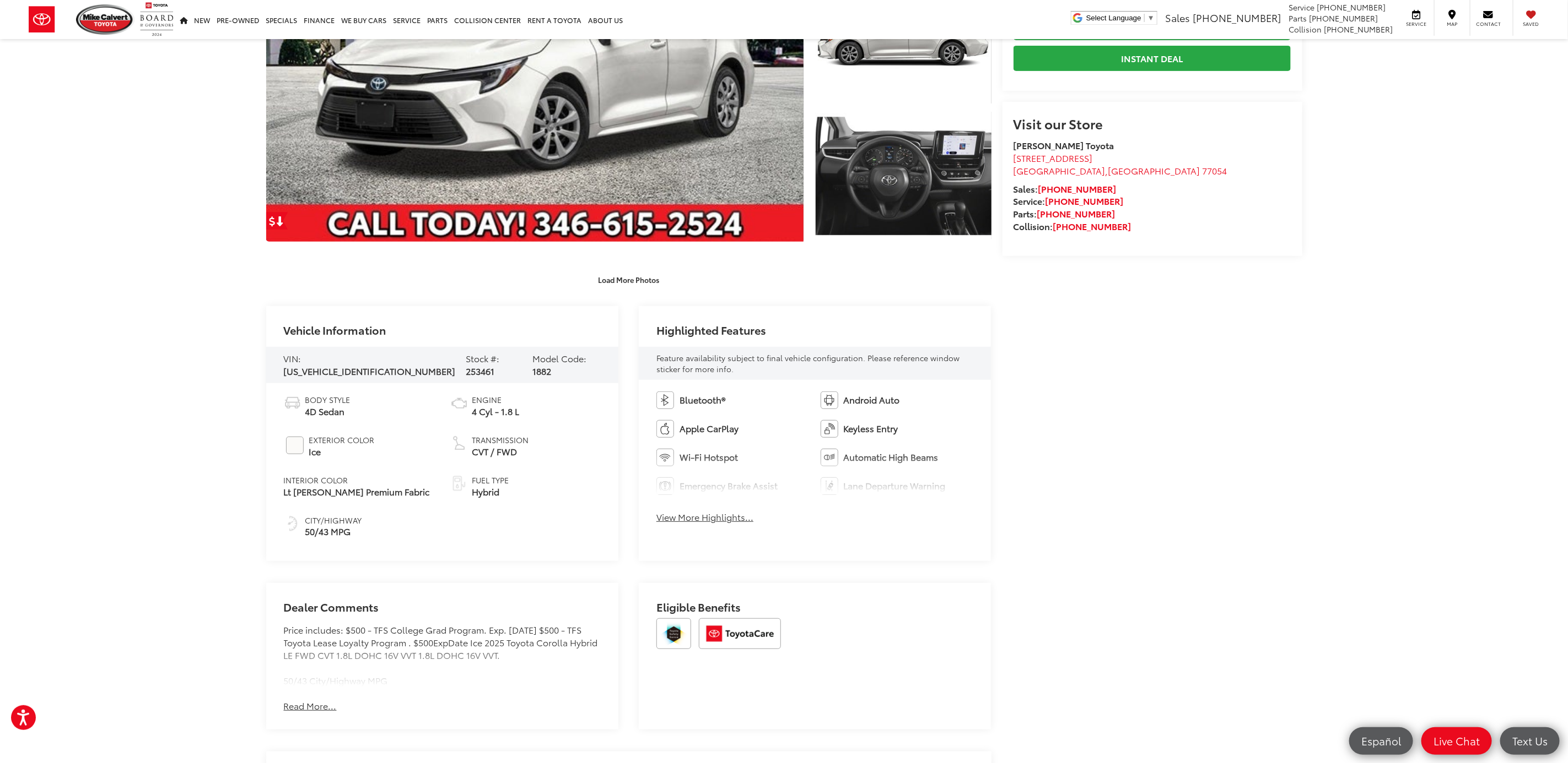
click at [746, 519] on button "View More Highlights..." at bounding box center [705, 517] width 97 height 12
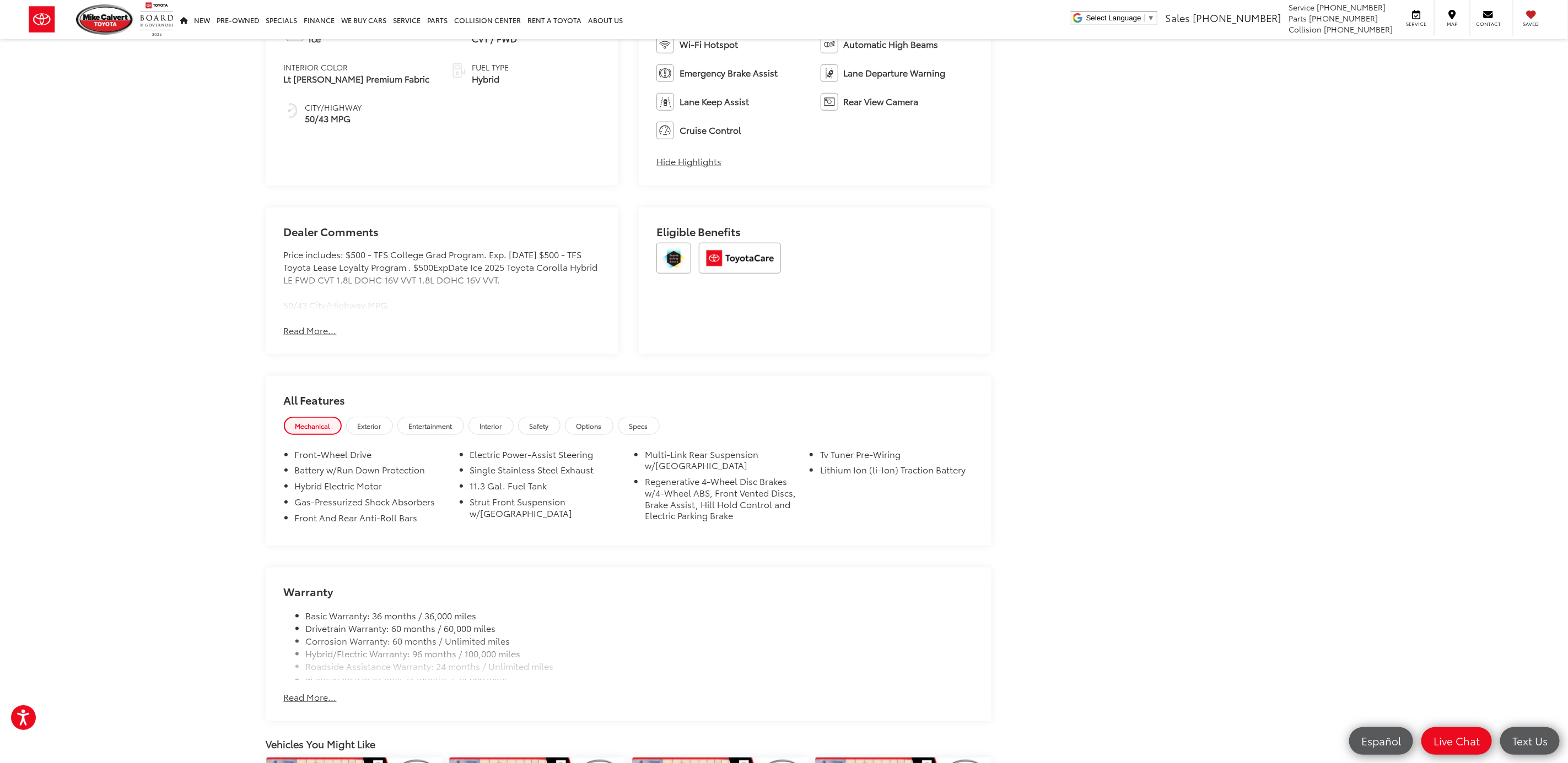
click at [305, 335] on button "Read More..." at bounding box center [310, 330] width 53 height 12
click at [316, 333] on button "Hide Comments" at bounding box center [317, 330] width 67 height 12
